Goal: Information Seeking & Learning: Learn about a topic

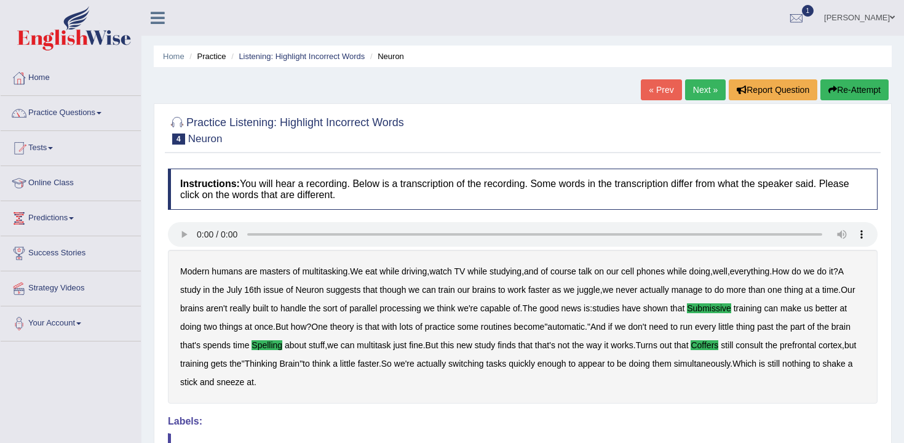
click at [698, 92] on link "Next »" at bounding box center [705, 89] width 41 height 21
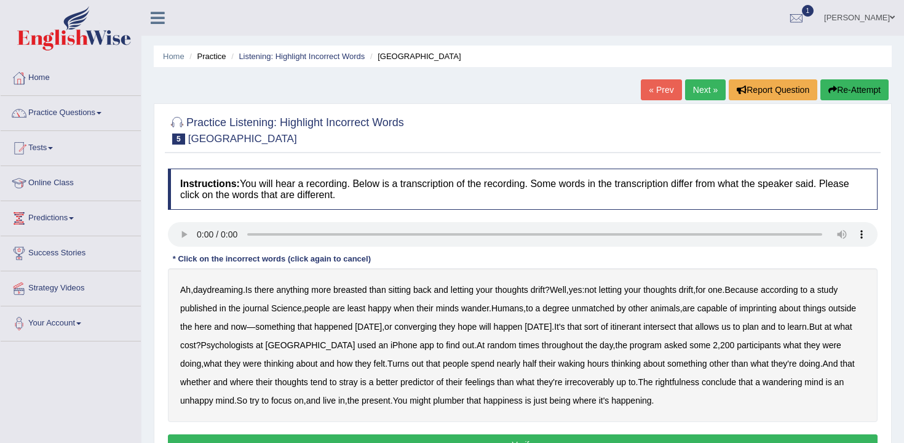
click at [357, 291] on b "breasted" at bounding box center [349, 290] width 33 height 10
click at [776, 305] on b "imprinting" at bounding box center [757, 308] width 37 height 10
click at [436, 328] on b "converging" at bounding box center [415, 326] width 42 height 10
click at [613, 378] on b "irrecoverably" at bounding box center [588, 382] width 49 height 10
click at [699, 385] on b "rightfulness" at bounding box center [677, 382] width 44 height 10
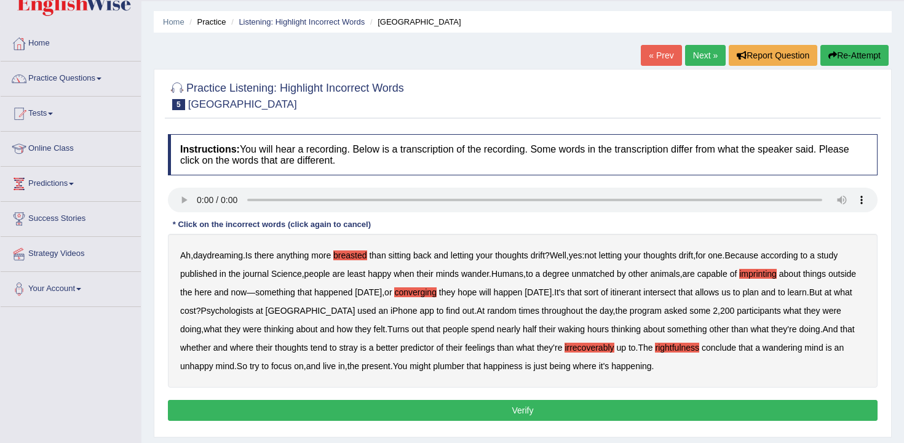
scroll to position [40, 0]
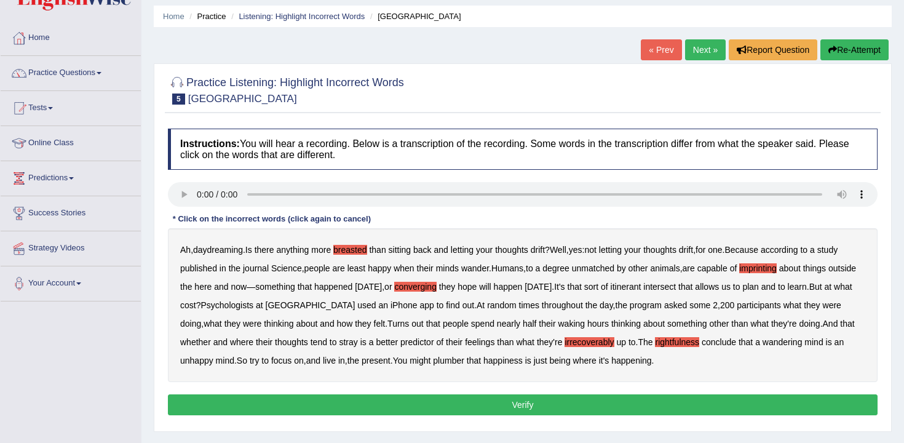
click at [513, 367] on div "Ah , daydreaming . Is there anything more breasted than sitting back and lettin…" at bounding box center [522, 305] width 709 height 154
click at [464, 365] on b "plumber" at bounding box center [448, 360] width 31 height 10
click at [572, 398] on button "Verify" at bounding box center [522, 404] width 709 height 21
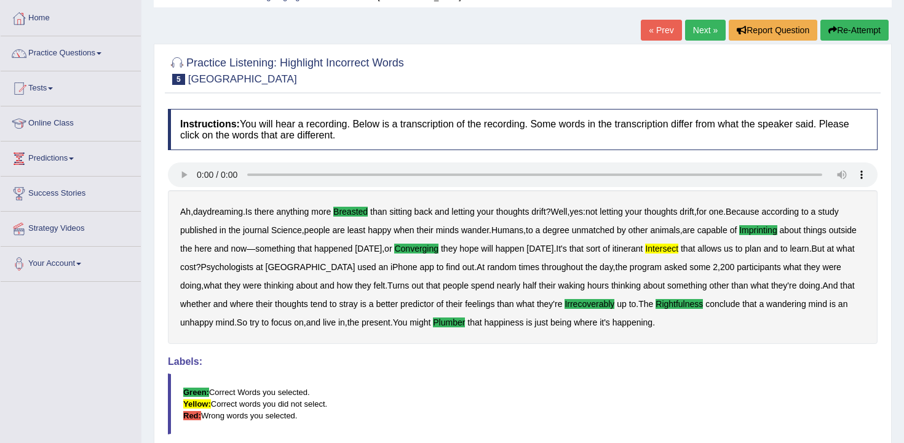
scroll to position [0, 0]
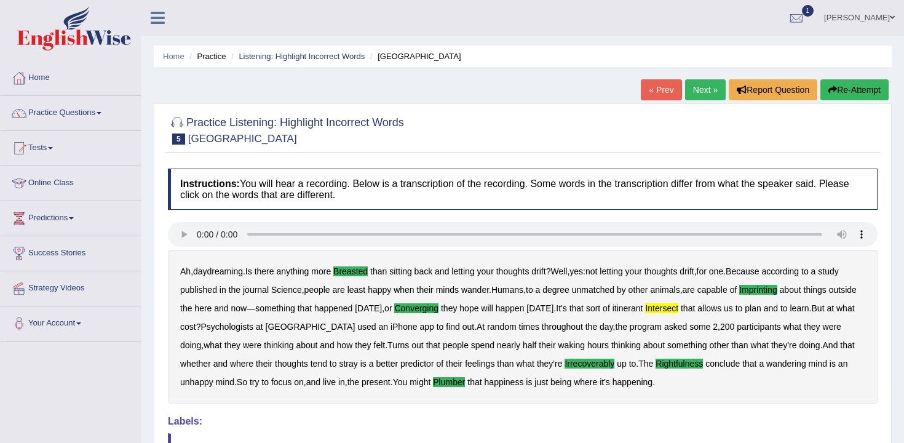
click at [704, 82] on link "Next »" at bounding box center [705, 89] width 41 height 21
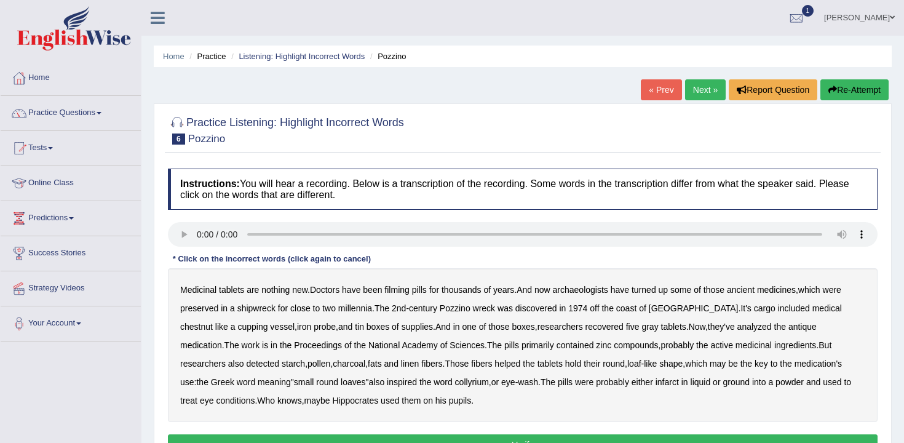
click at [211, 55] on li "Practice" at bounding box center [205, 56] width 39 height 12
click at [256, 53] on link "Listening: Highlight Incorrect Words" at bounding box center [302, 56] width 126 height 9
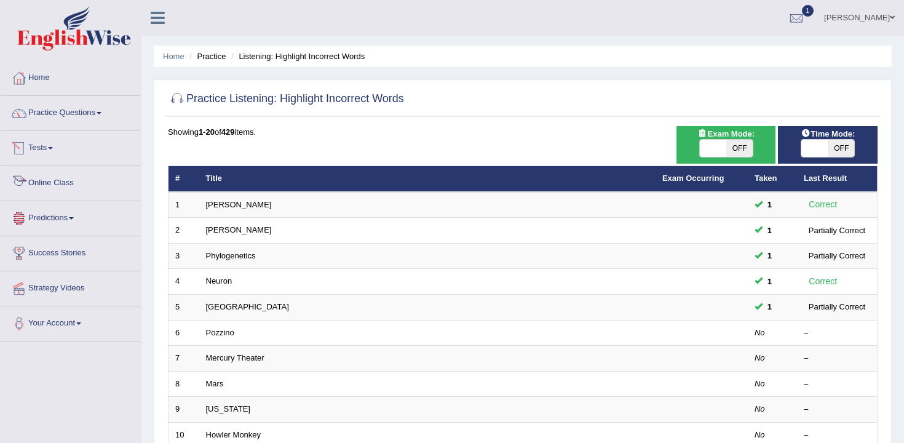
click at [63, 122] on link "Practice Questions" at bounding box center [71, 111] width 140 height 31
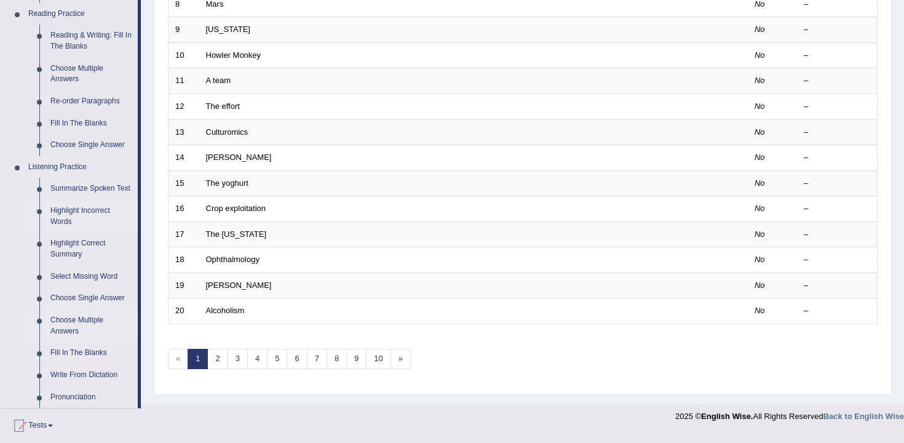
scroll to position [393, 0]
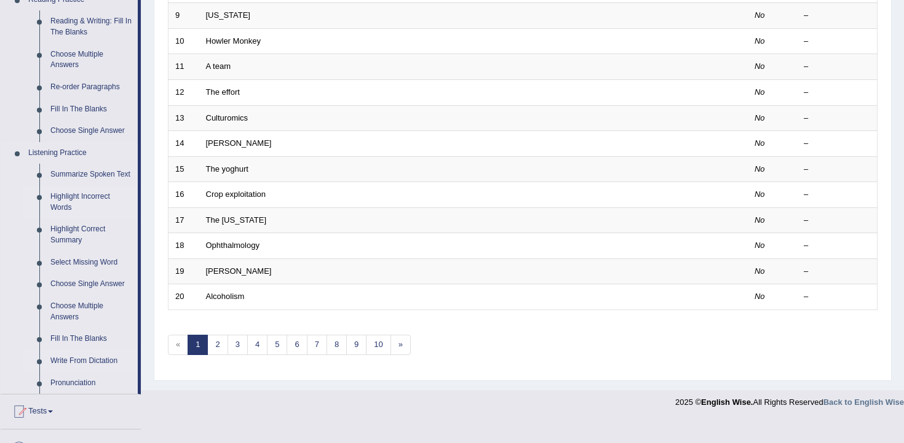
click at [98, 372] on link "Write From Dictation" at bounding box center [91, 361] width 93 height 22
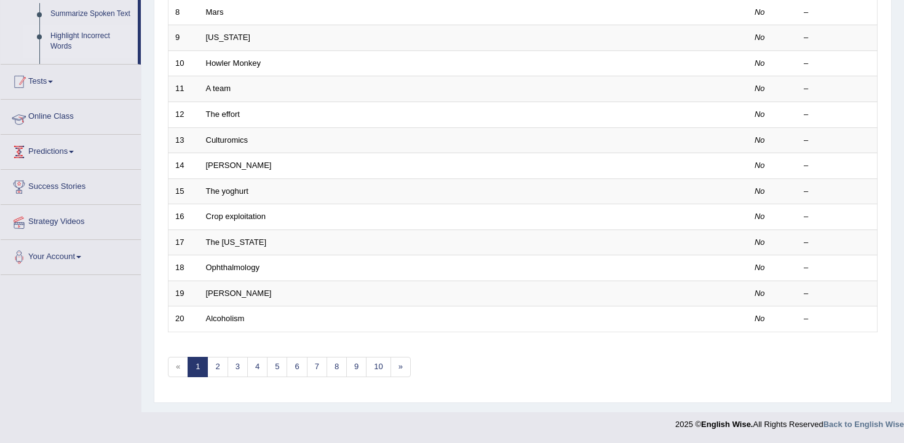
scroll to position [156, 0]
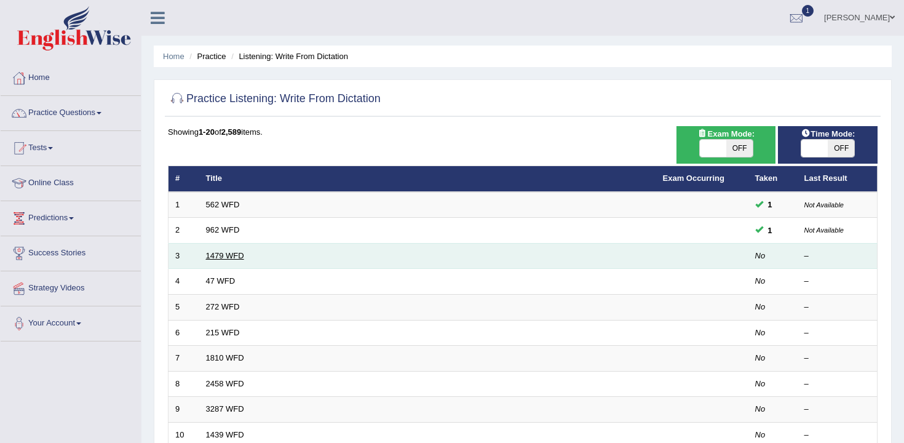
click at [226, 254] on link "1479 WFD" at bounding box center [225, 255] width 38 height 9
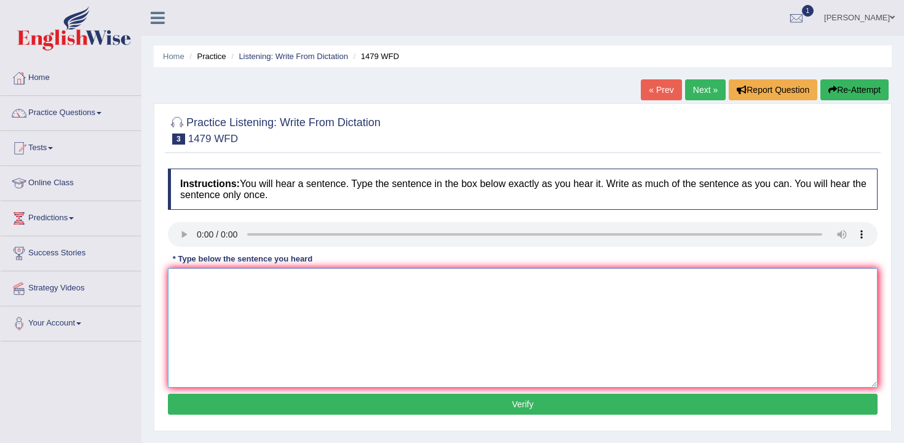
click at [220, 279] on textarea at bounding box center [522, 327] width 709 height 119
click at [419, 285] on textarea "The teacher teachers require requires student students to hold in on the" at bounding box center [522, 327] width 709 height 119
click at [416, 285] on textarea "The teacher teachers require requires student students to hold in on the" at bounding box center [522, 327] width 709 height 119
click at [523, 278] on textarea "The teacher teachers require requires student students to hold holds in on the" at bounding box center [522, 327] width 709 height 119
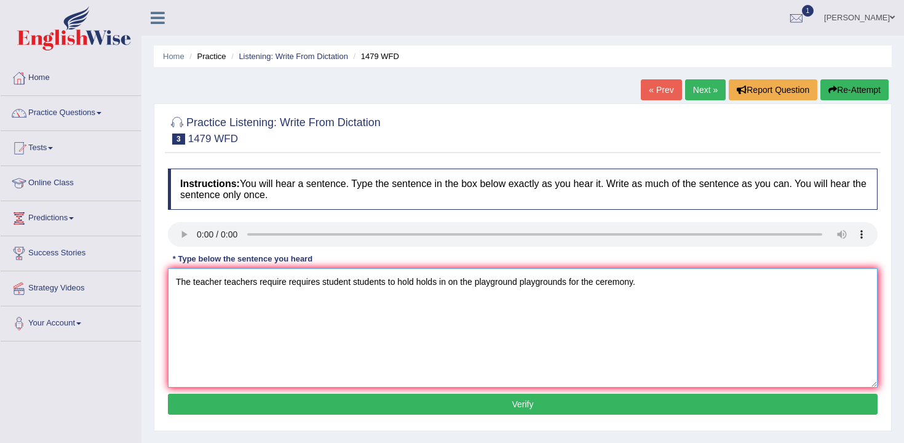
type textarea "The teacher teachers require requires student students to hold holds in on the …"
click at [577, 408] on button "Verify" at bounding box center [522, 403] width 709 height 21
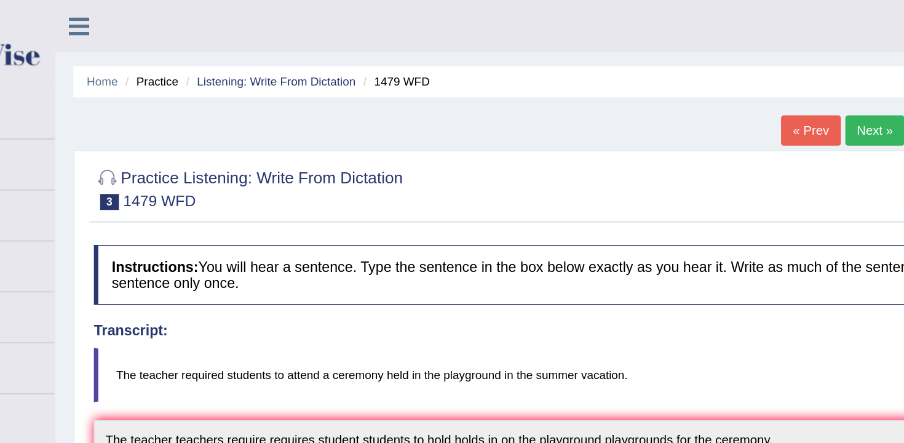
click at [693, 95] on link "Next »" at bounding box center [705, 89] width 41 height 21
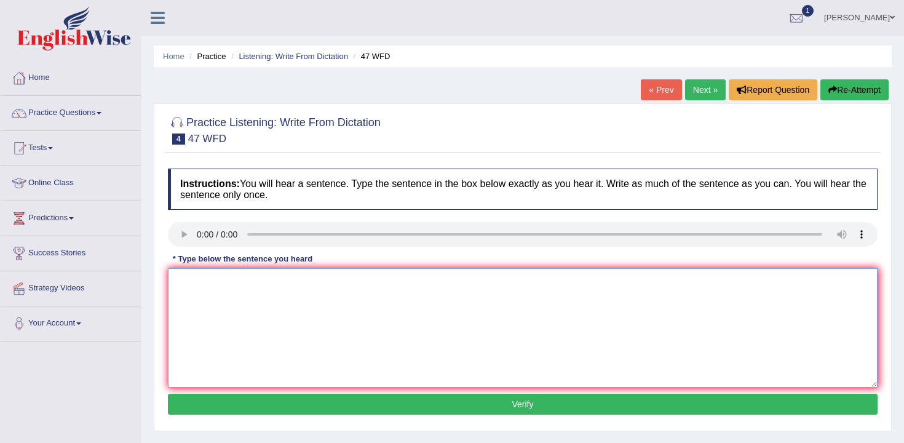
click at [371, 313] on textarea at bounding box center [522, 327] width 709 height 119
click at [235, 288] on textarea at bounding box center [522, 327] width 709 height 119
click at [371, 283] on textarea "Two drops of the solution were heated in the test drop drops." at bounding box center [522, 327] width 709 height 119
click at [395, 286] on textarea "Two drops of the solution were heated in the test tube drops." at bounding box center [522, 327] width 709 height 119
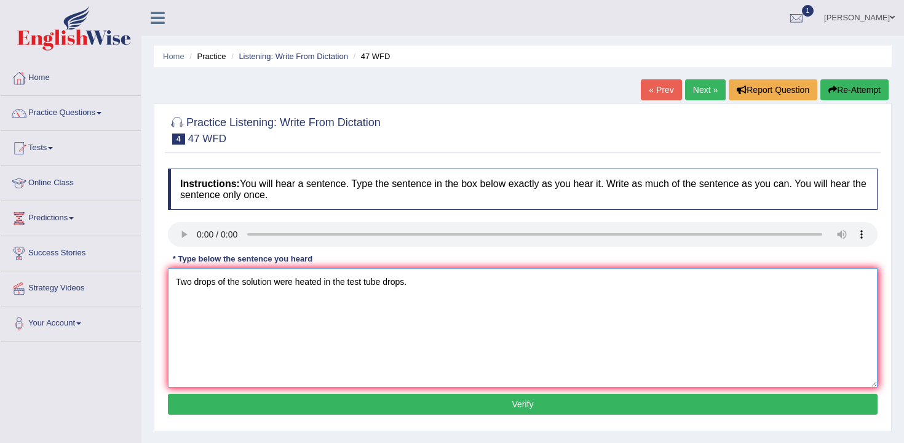
click at [395, 286] on textarea "Two drops of the solution were heated in the test tube drops." at bounding box center [522, 327] width 709 height 119
click at [326, 282] on textarea "Two drops of the solution were heated in the test tube tubes." at bounding box center [522, 327] width 709 height 119
click at [334, 283] on textarea "Two drops of the solution were heated in the test tube tubes." at bounding box center [522, 327] width 709 height 119
click at [290, 290] on textarea "Two drops of the solution were heated in on the test tube tubes." at bounding box center [522, 327] width 709 height 119
click at [274, 287] on textarea "Two drops of the solution were heated in on the test tube tubes." at bounding box center [522, 327] width 709 height 119
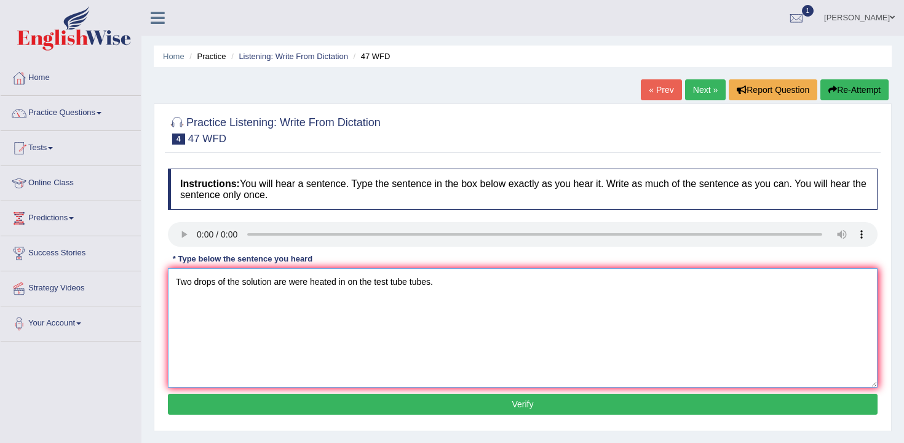
click at [260, 287] on textarea "Two drops of the solution are were heated in on the test tube tubes." at bounding box center [522, 327] width 709 height 119
click at [272, 285] on textarea "Two drops of the solution are were heated in on the test tube tubes." at bounding box center [522, 327] width 709 height 119
type textarea "Two drops of the solution solutions are were heated in on the test tube tubes."
click at [352, 419] on div "Instructions: You will hear a sentence. Type the sentence in the box below exac…" at bounding box center [523, 293] width 716 height 262
click at [363, 408] on button "Verify" at bounding box center [522, 403] width 709 height 21
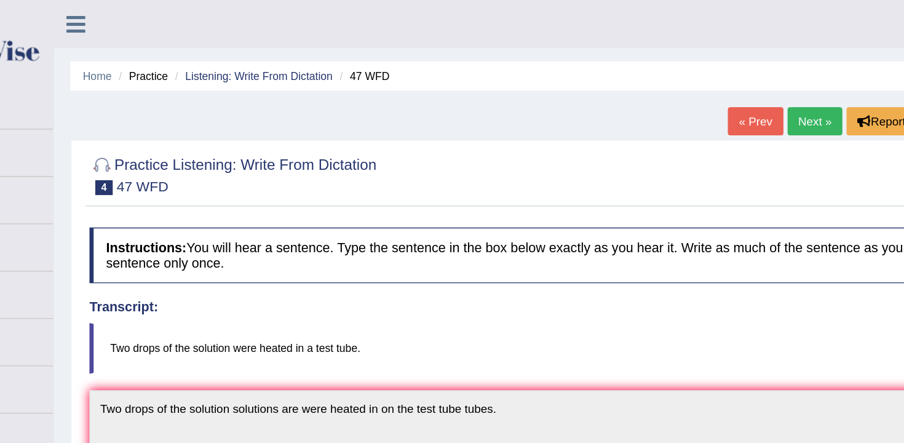
click at [695, 80] on link "Next »" at bounding box center [705, 89] width 41 height 21
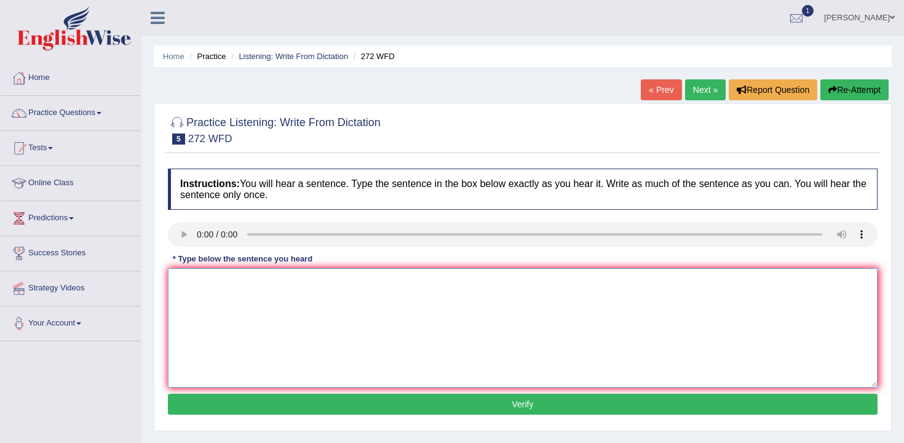
click at [291, 290] on textarea at bounding box center [522, 327] width 709 height 119
click at [210, 306] on textarea at bounding box center [522, 327] width 709 height 119
click at [341, 287] on textarea "The development has a negative impact on the environment environments." at bounding box center [522, 327] width 709 height 119
click at [264, 286] on textarea "The development has a negative impact on in the environment environments." at bounding box center [522, 327] width 709 height 119
click at [347, 286] on textarea "The development has a the negative impact on in the environment environments." at bounding box center [522, 327] width 709 height 119
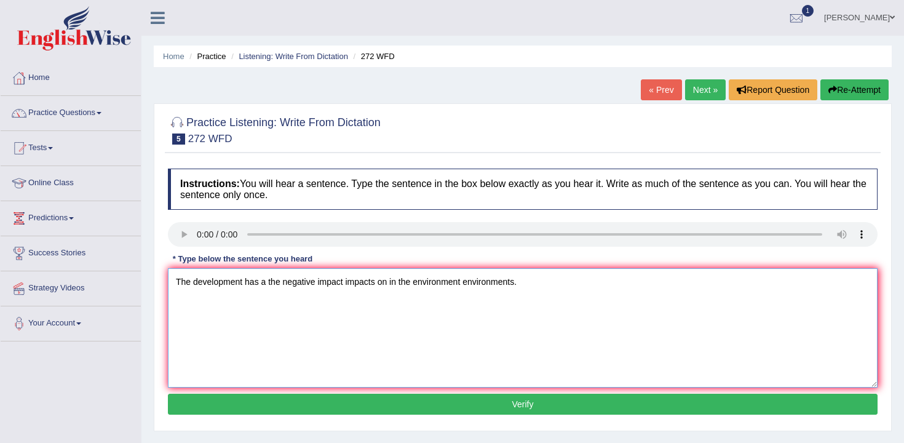
click at [235, 283] on textarea "The development has a the negative impact impacts on in the environment environ…" at bounding box center [522, 327] width 709 height 119
click at [243, 283] on textarea "The development has a the negative impact impacts on in the environment environ…" at bounding box center [522, 327] width 709 height 119
click at [263, 286] on textarea "The development has a the negative impact impacts on in the environment environ…" at bounding box center [522, 327] width 709 height 119
click at [245, 286] on textarea "The development has have a the negative impact impacts on in the environment en…" at bounding box center [522, 327] width 709 height 119
click at [193, 285] on textarea "The development has have a the negative impact impacts on in the environment en…" at bounding box center [522, 327] width 709 height 119
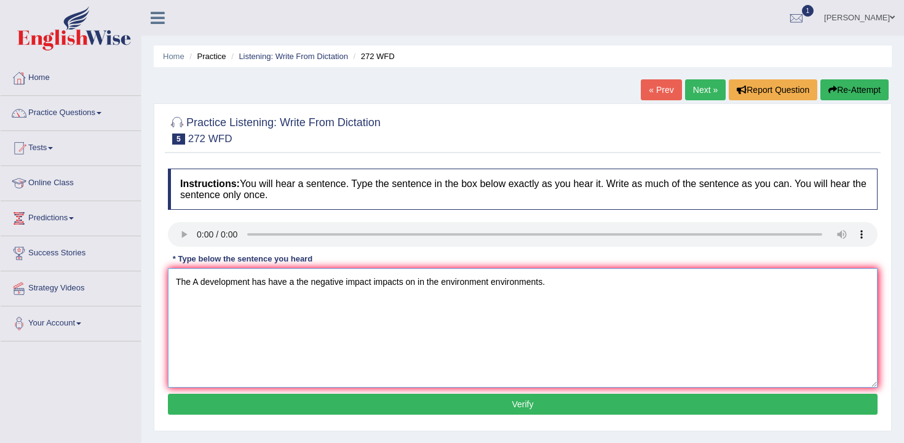
type textarea "The A development has have a the negative impact impacts on in the environment …"
click at [259, 409] on button "Verify" at bounding box center [522, 403] width 709 height 21
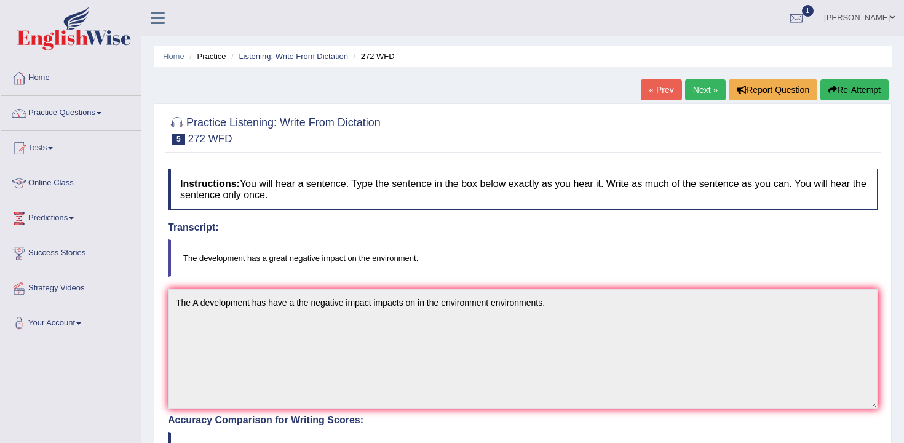
click at [700, 94] on link "Next »" at bounding box center [705, 89] width 41 height 21
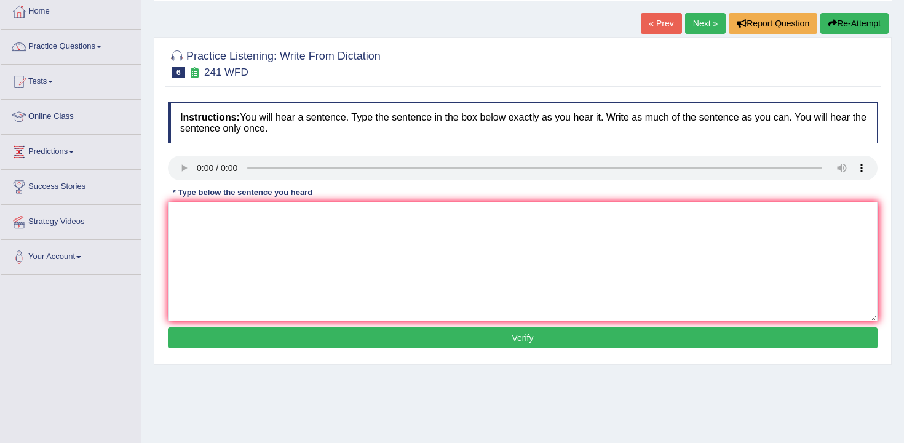
scroll to position [81, 0]
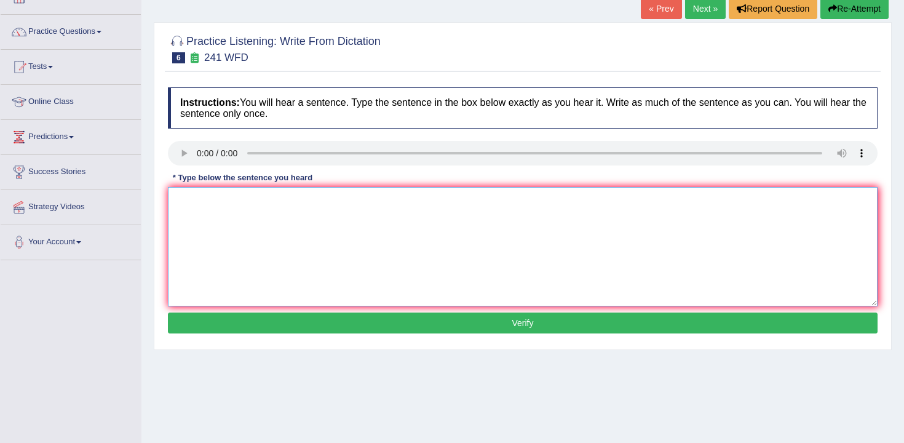
click at [211, 208] on textarea at bounding box center [522, 246] width 709 height 119
click at [298, 205] on textarea "Please check the information on the website for the opening time." at bounding box center [522, 246] width 709 height 119
click at [376, 205] on textarea "Please check the information on in the website for the opening time." at bounding box center [522, 246] width 709 height 119
click at [358, 203] on textarea "Please check the information on in the website for the opening time." at bounding box center [522, 246] width 709 height 119
click at [270, 211] on textarea "Please check the information on in the website of for the opening time." at bounding box center [522, 246] width 709 height 119
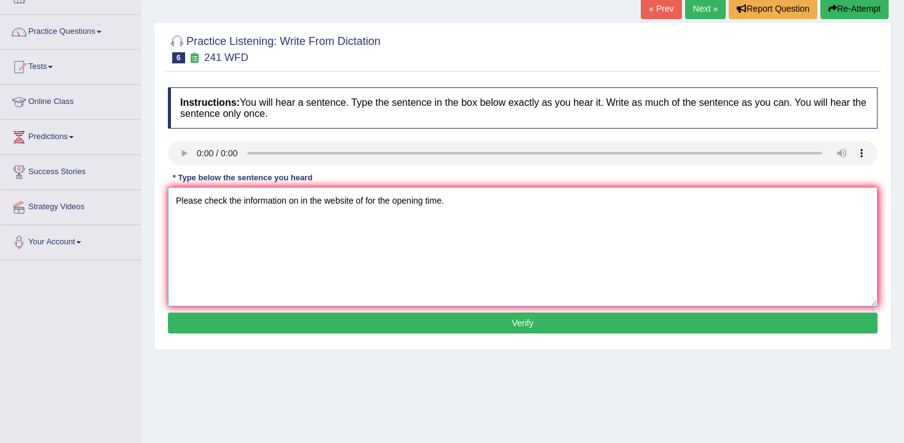
type textarea "Please check the information on in the website of for the opening time."
click at [476, 335] on div "Instructions: You will hear a sentence. Type the sentence in the box below exac…" at bounding box center [523, 212] width 716 height 262
click at [494, 323] on button "Verify" at bounding box center [522, 322] width 709 height 21
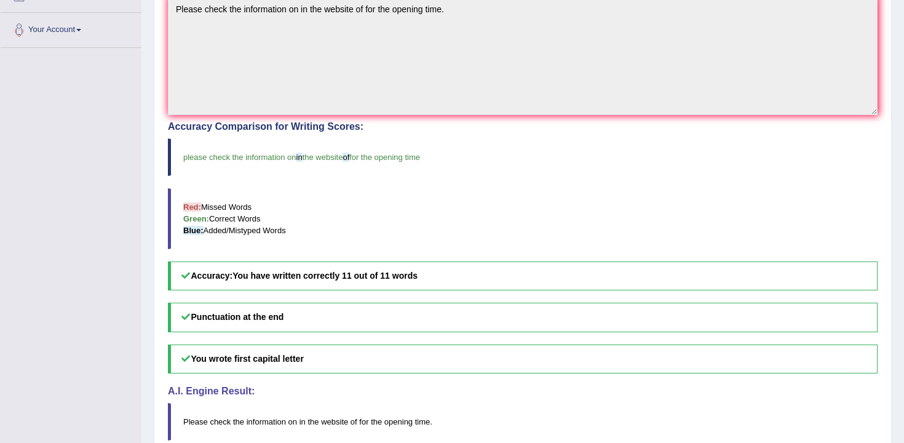
scroll to position [0, 0]
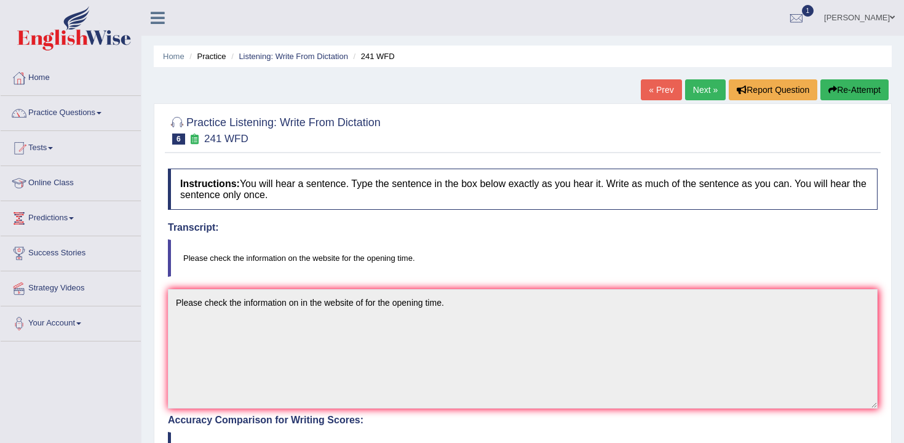
click at [696, 94] on link "Next »" at bounding box center [705, 89] width 41 height 21
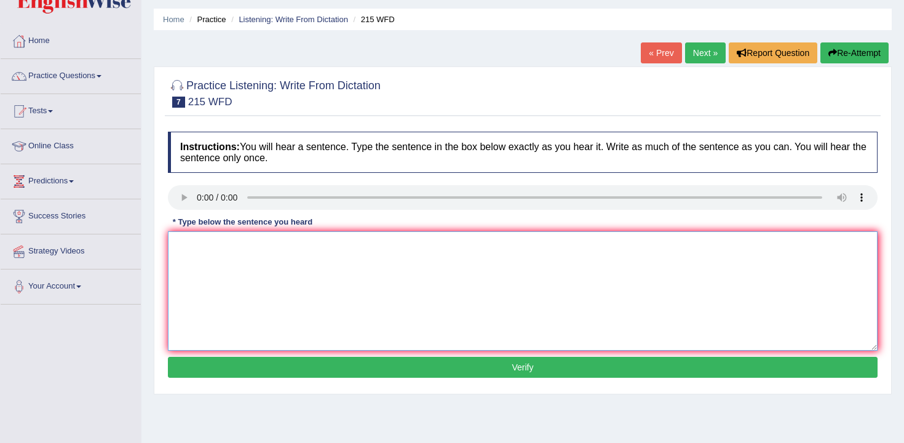
click at [249, 254] on textarea at bounding box center [522, 290] width 709 height 119
type textarea "Scientists found everywhere in the society [DATE]."
click at [291, 365] on button "Verify" at bounding box center [522, 367] width 709 height 21
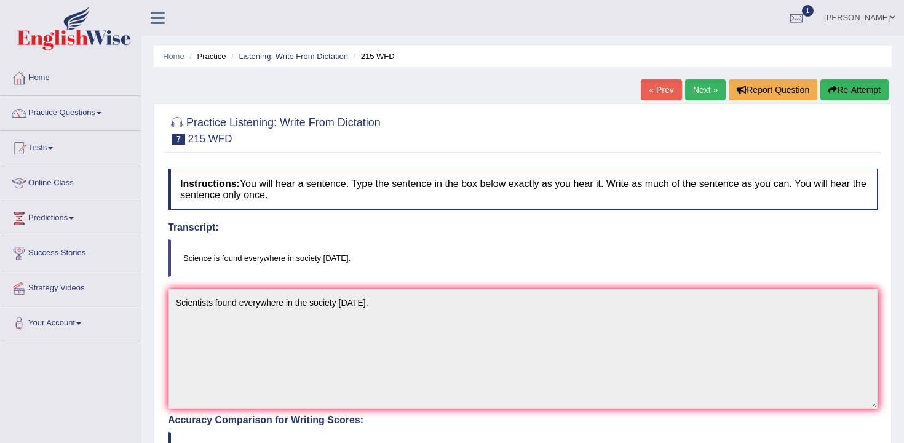
click at [698, 88] on link "Next »" at bounding box center [705, 89] width 41 height 21
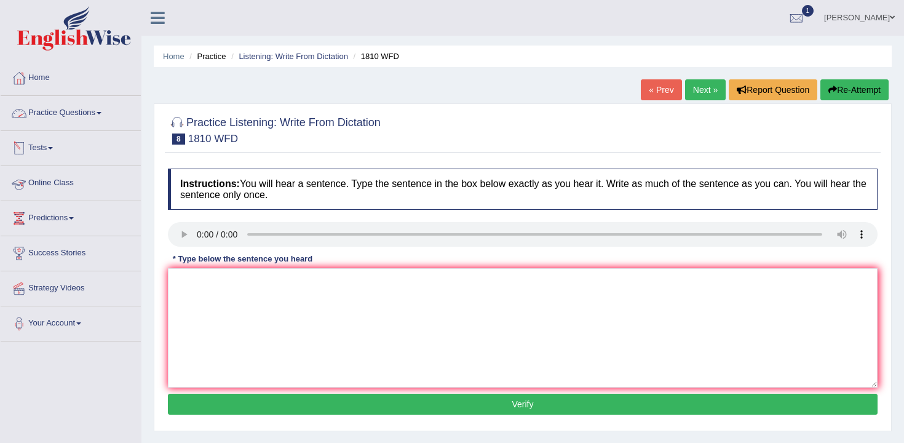
click at [77, 120] on link "Practice Questions" at bounding box center [71, 111] width 140 height 31
